Goal: Transaction & Acquisition: Purchase product/service

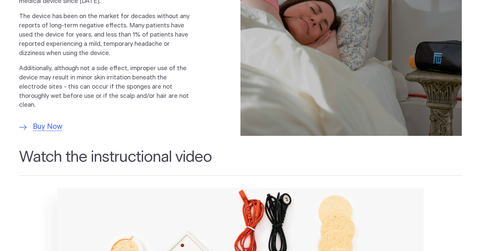
scroll to position [485, 0]
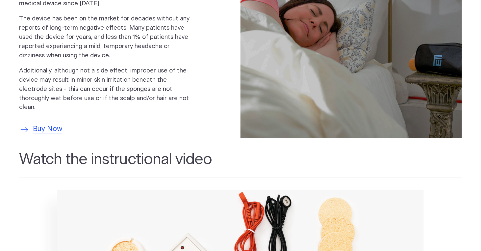
click at [53, 128] on span "Buy Now" at bounding box center [47, 129] width 29 height 11
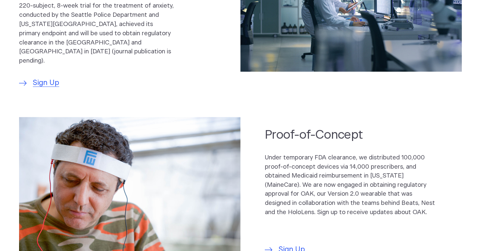
scroll to position [410, 0]
